Goal: Information Seeking & Learning: Check status

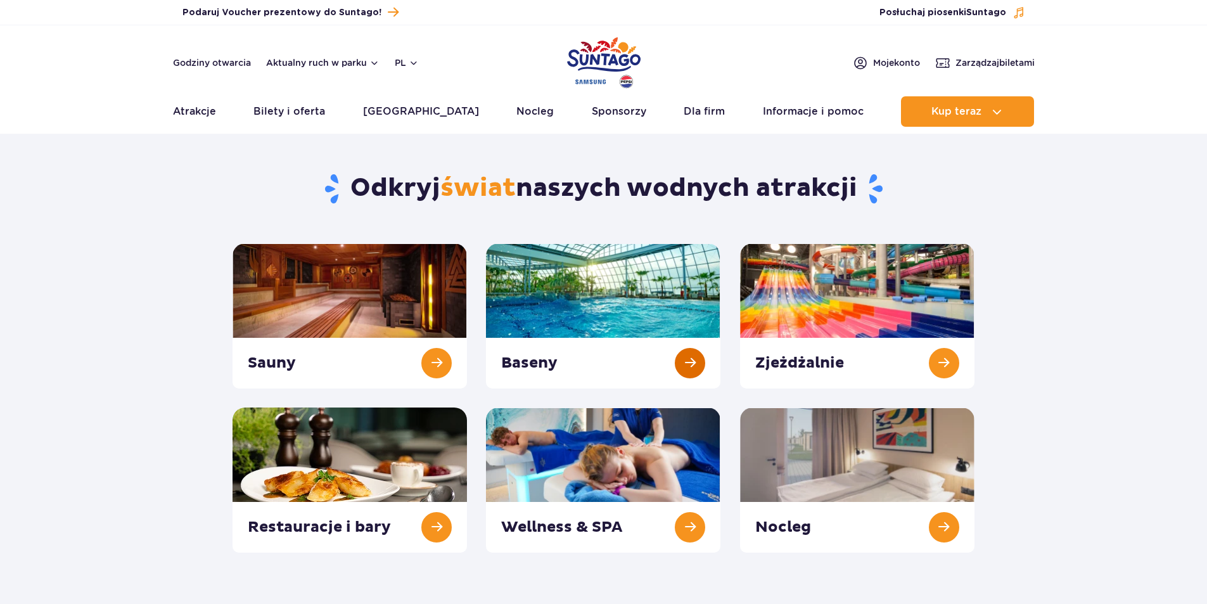
click at [684, 357] on link at bounding box center [603, 315] width 234 height 145
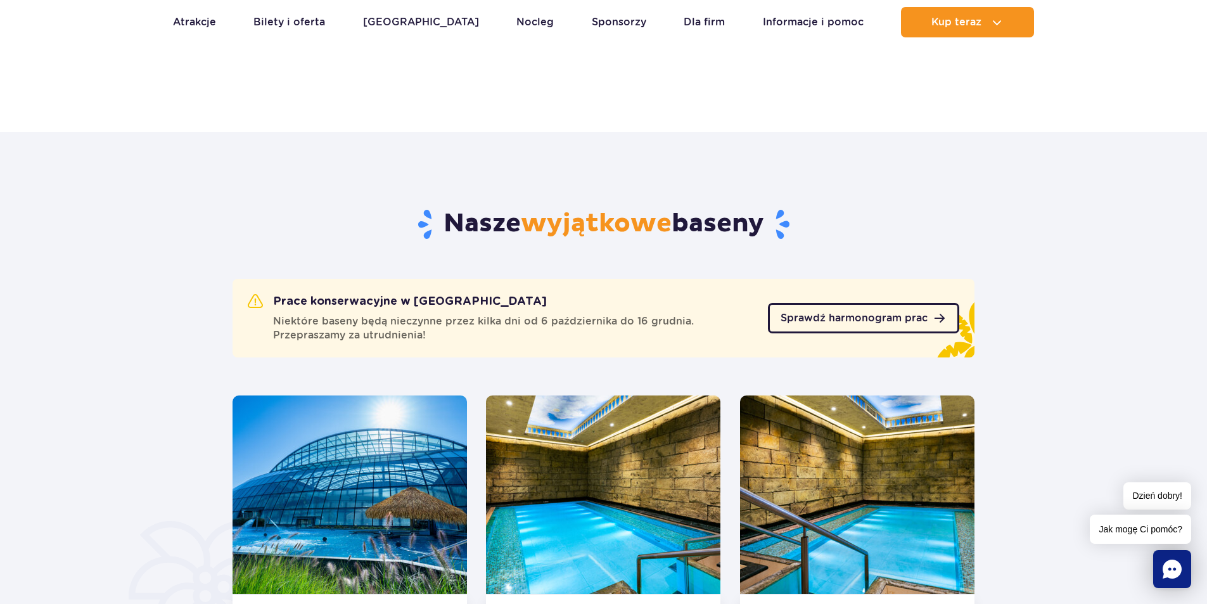
click at [860, 315] on span "Sprawdź harmonogram prac" at bounding box center [854, 318] width 147 height 10
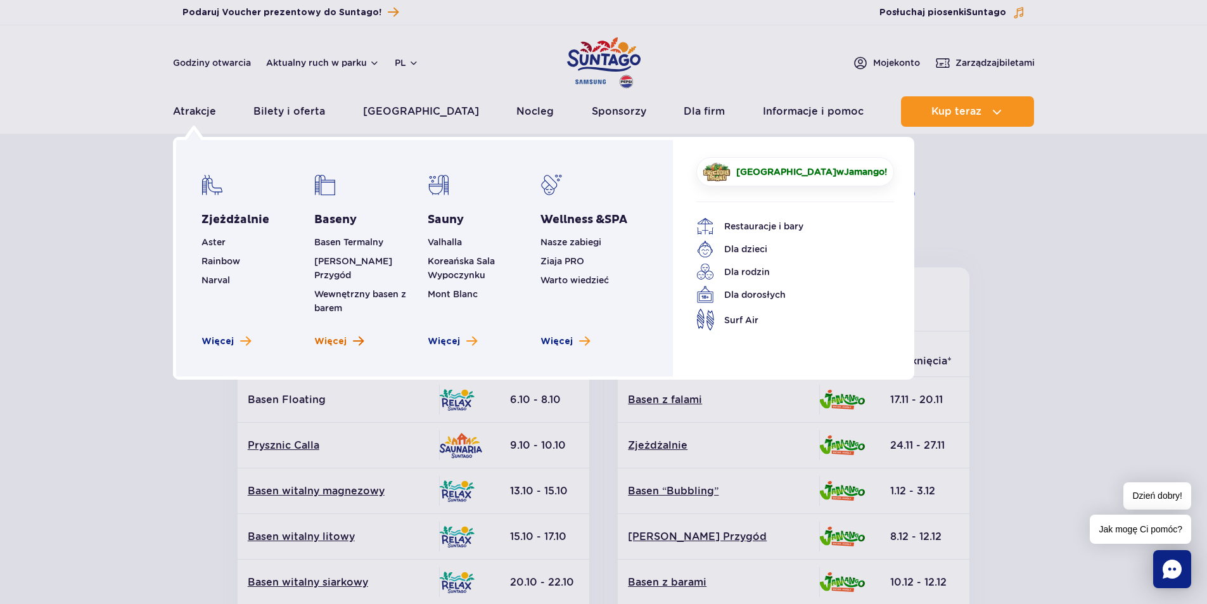
click at [350, 335] on link "Więcej" at bounding box center [338, 341] width 49 height 13
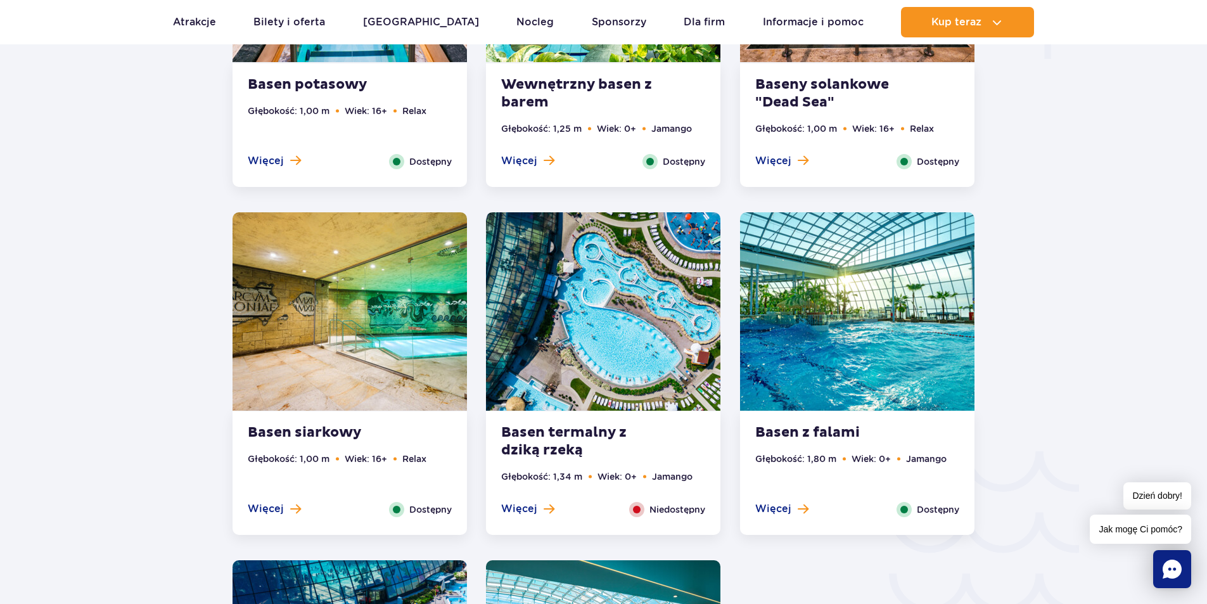
scroll to position [1774, 0]
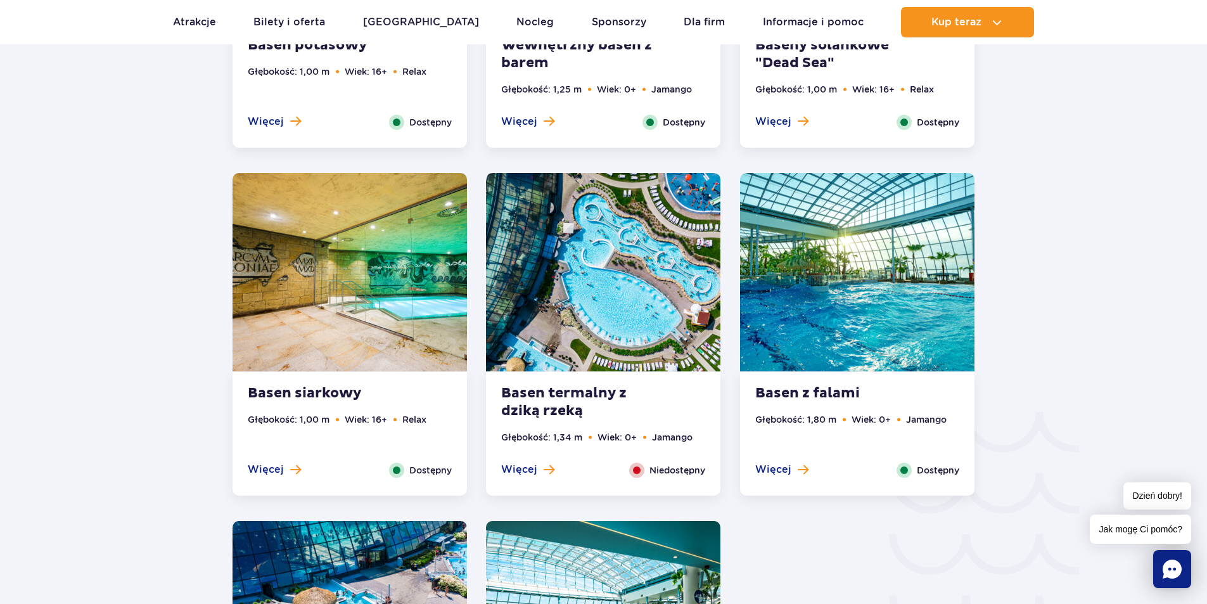
click at [576, 404] on strong "Basen termalny z dziką rzeką" at bounding box center [577, 402] width 153 height 35
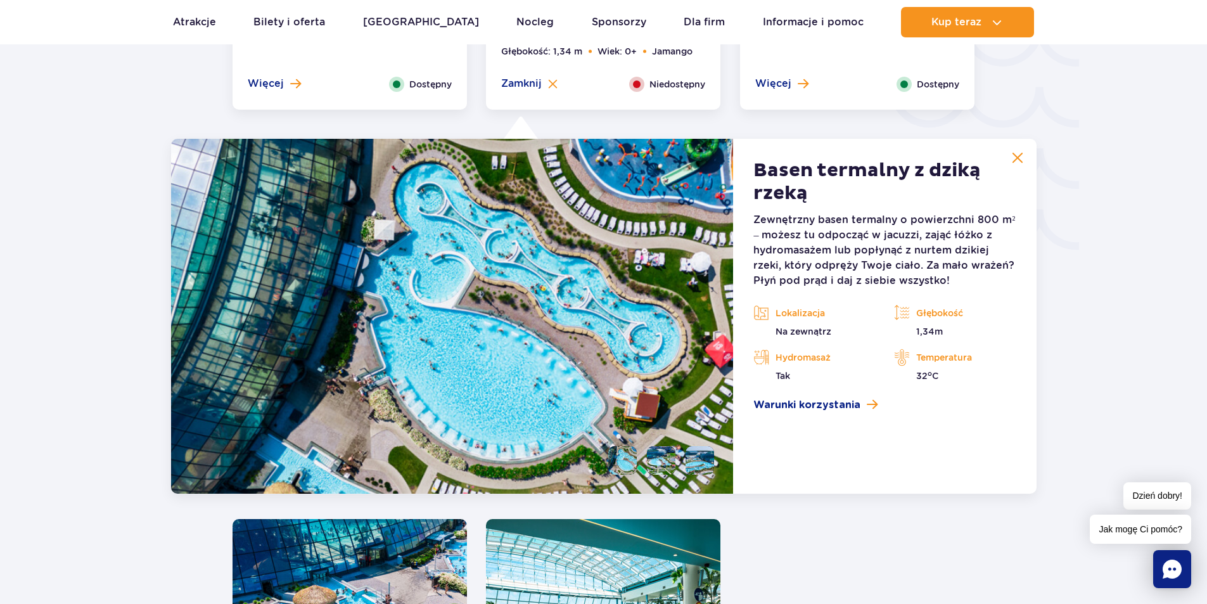
scroll to position [2160, 0]
